Goal: Transaction & Acquisition: Purchase product/service

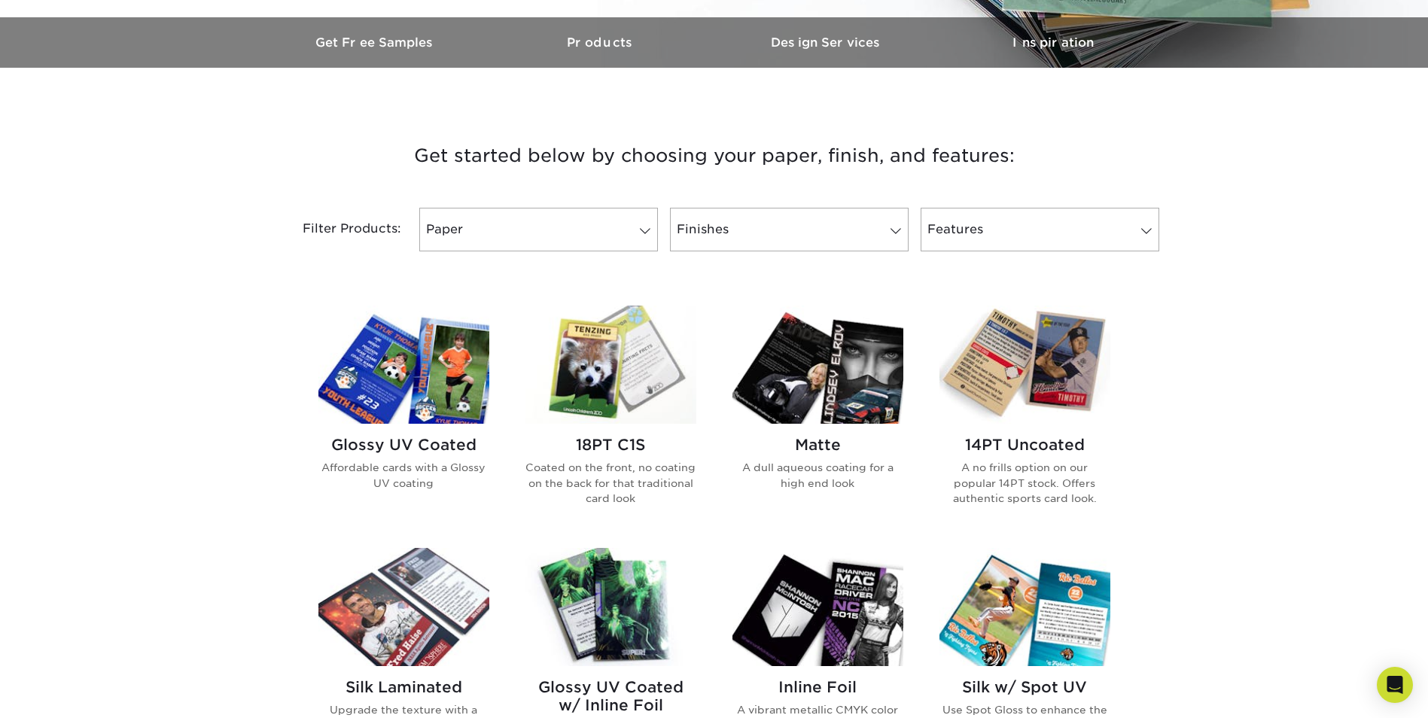
scroll to position [452, 0]
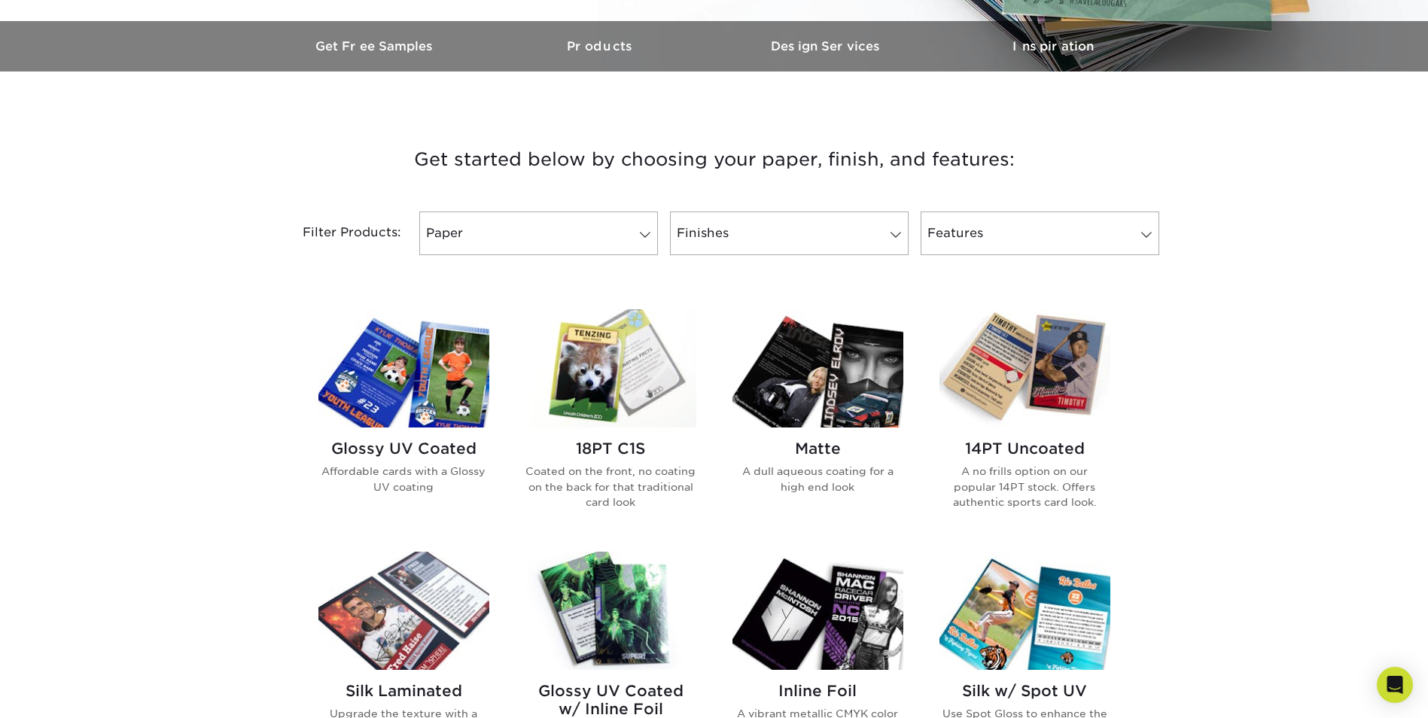
click at [1004, 450] on h2 "14PT Uncoated" at bounding box center [1025, 449] width 171 height 18
